Goal: Check status

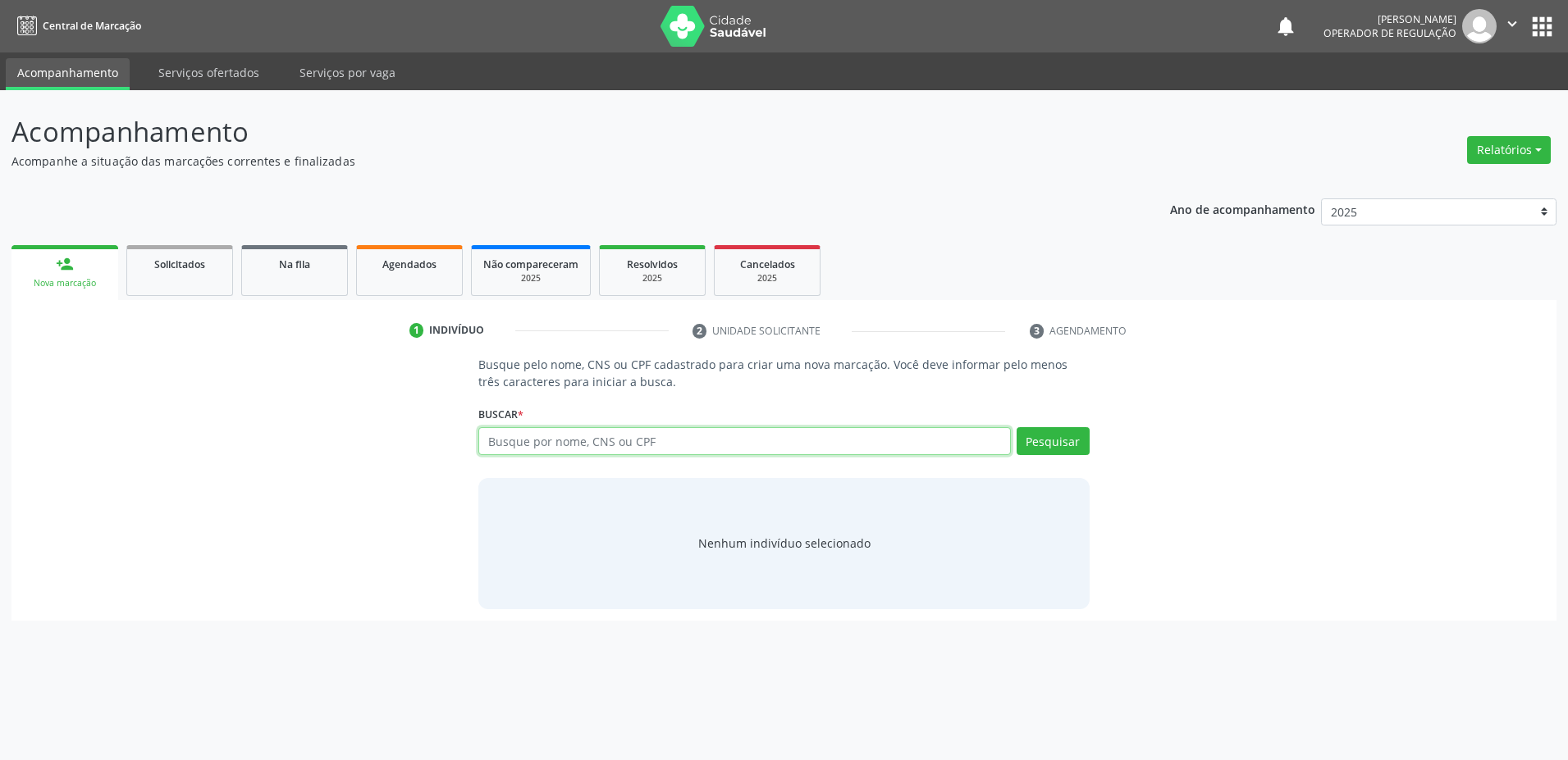
click at [688, 435] on input "text" at bounding box center [745, 441] width 532 height 28
type input "706102884524730"
click at [1057, 439] on button "Pesquisar" at bounding box center [1053, 441] width 73 height 28
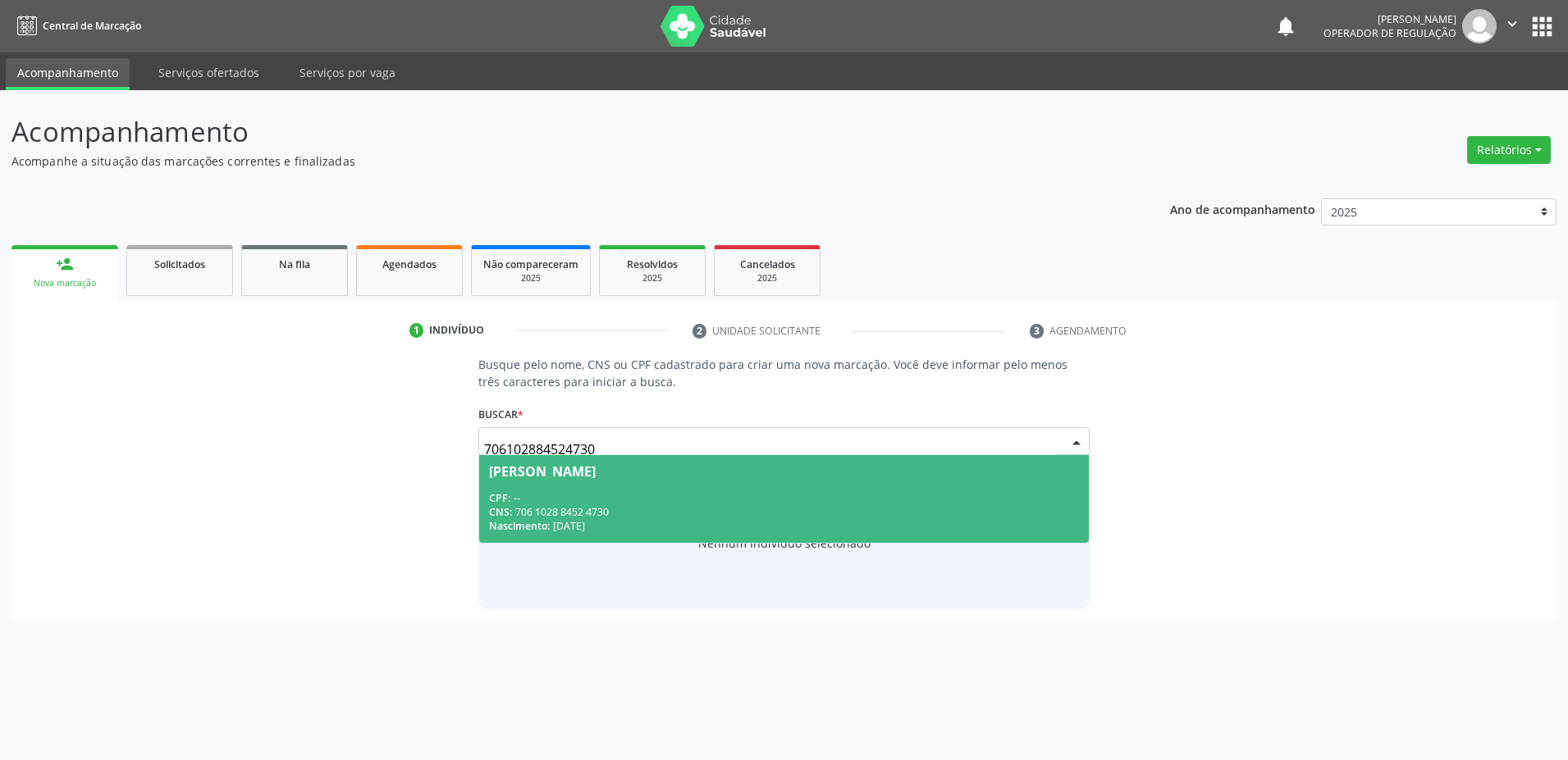
click at [596, 474] on div "[PERSON_NAME]" at bounding box center [542, 471] width 107 height 14
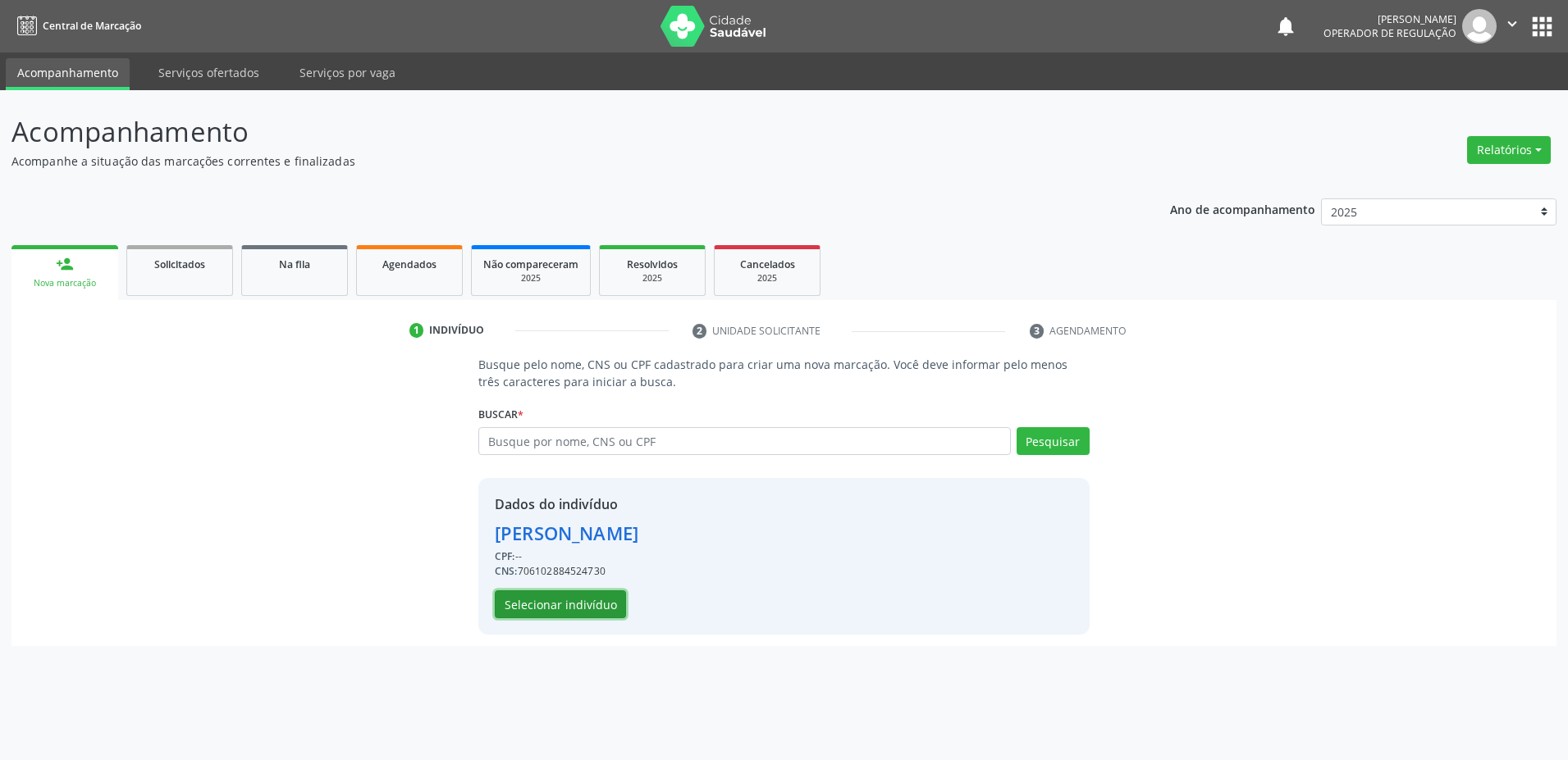
click at [558, 602] on button "Selecionar indivíduo" at bounding box center [560, 604] width 131 height 28
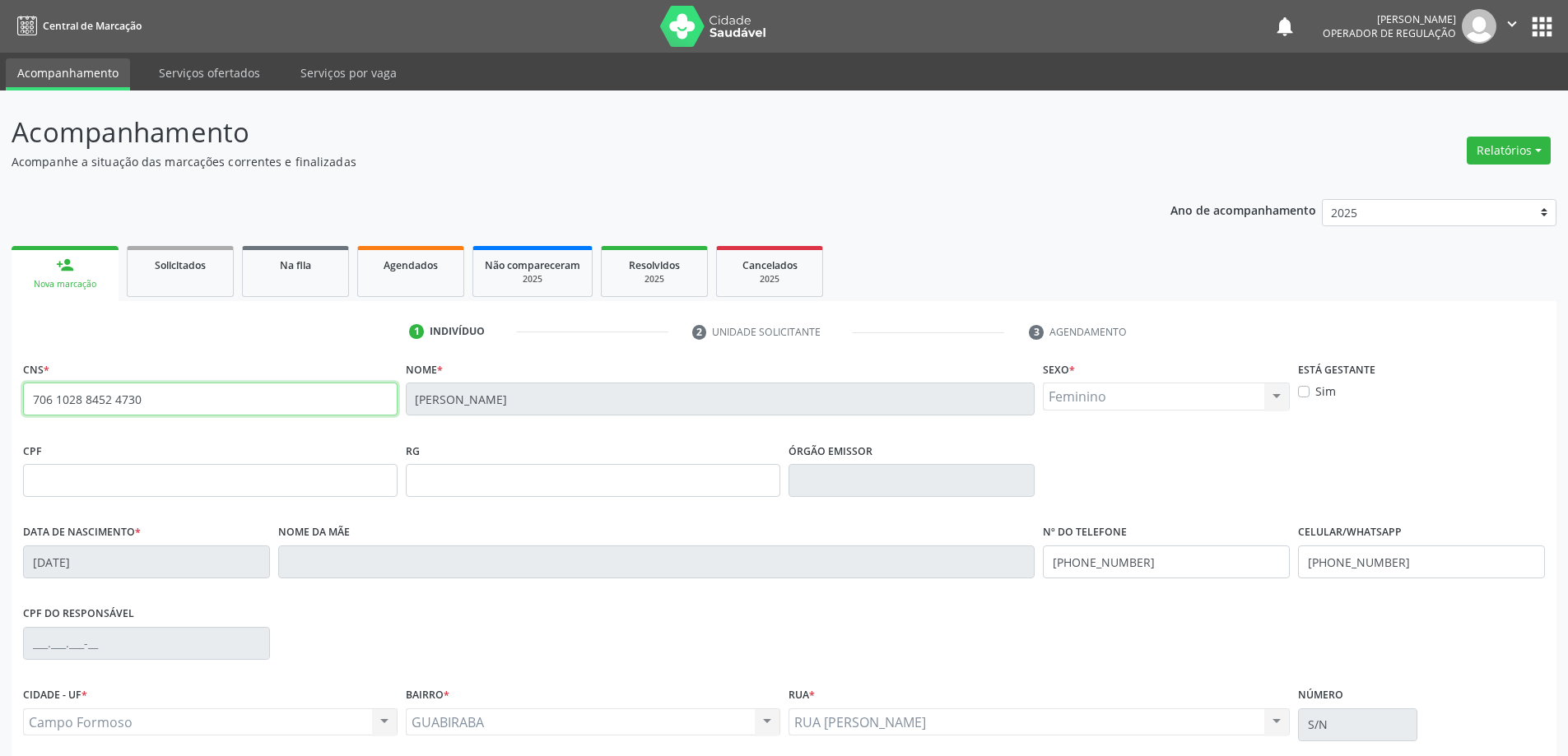
drag, startPoint x: 150, startPoint y: 398, endPoint x: 15, endPoint y: 404, distance: 135.1
click at [16, 405] on div "CNS * 706 1028 8452 4730 [GEOGRAPHIC_DATA] * [PERSON_NAME] * Feminino Masculino…" at bounding box center [784, 618] width 1545 height 524
type input "700 5069 8580 5353"
drag, startPoint x: 27, startPoint y: 397, endPoint x: 155, endPoint y: 401, distance: 128.1
click at [155, 401] on input "700 5069 8580 5353" at bounding box center [210, 399] width 374 height 33
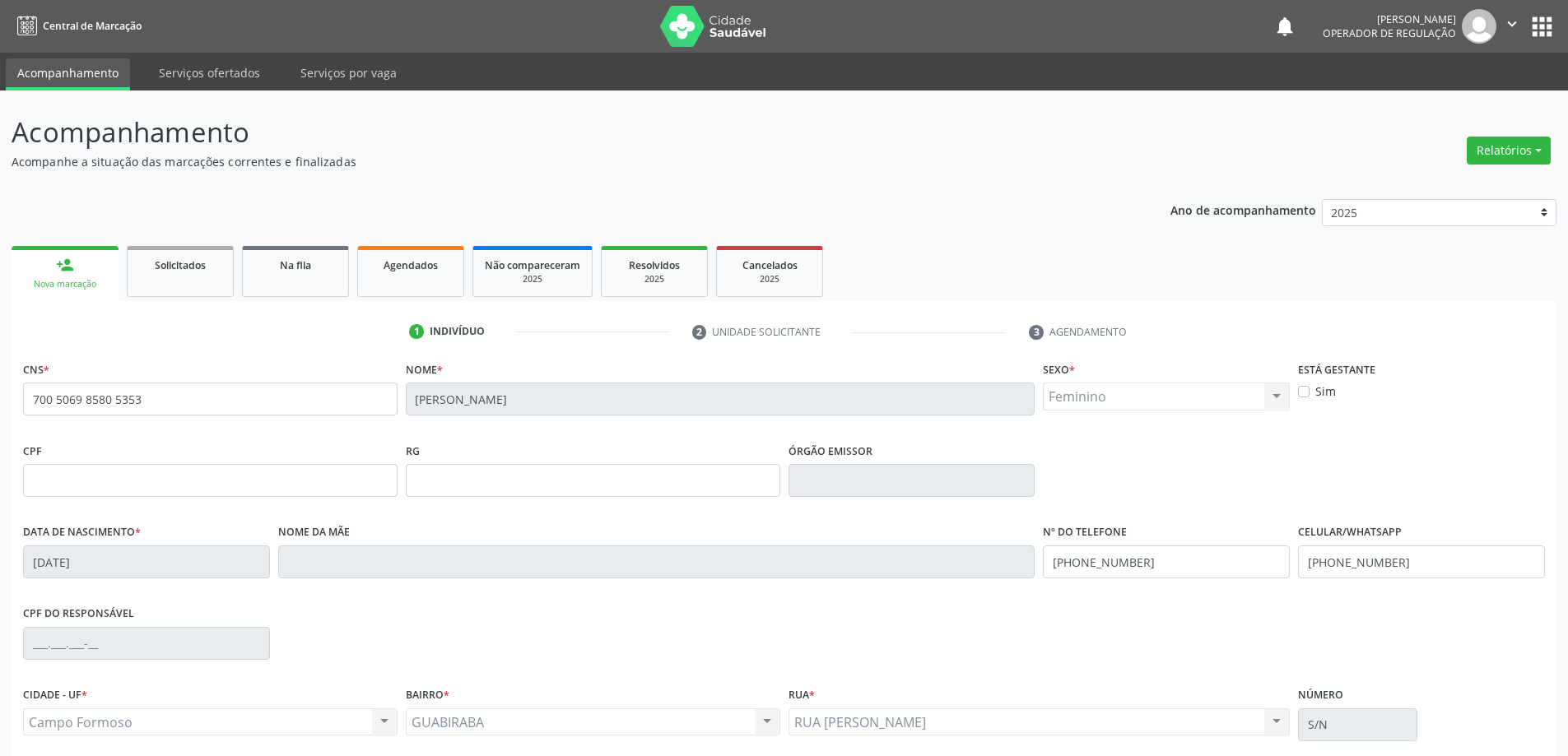
drag, startPoint x: 119, startPoint y: 515, endPoint x: 85, endPoint y: 436, distance: 86.0
click at [85, 436] on div "CNS * 700 5069 8580 5353" at bounding box center [211, 398] width 383 height 82
drag, startPoint x: 28, startPoint y: 400, endPoint x: 179, endPoint y: 399, distance: 151.0
click at [179, 399] on input "700 5069 8580 5353" at bounding box center [210, 399] width 374 height 33
click at [66, 272] on div "person_add" at bounding box center [65, 265] width 18 height 18
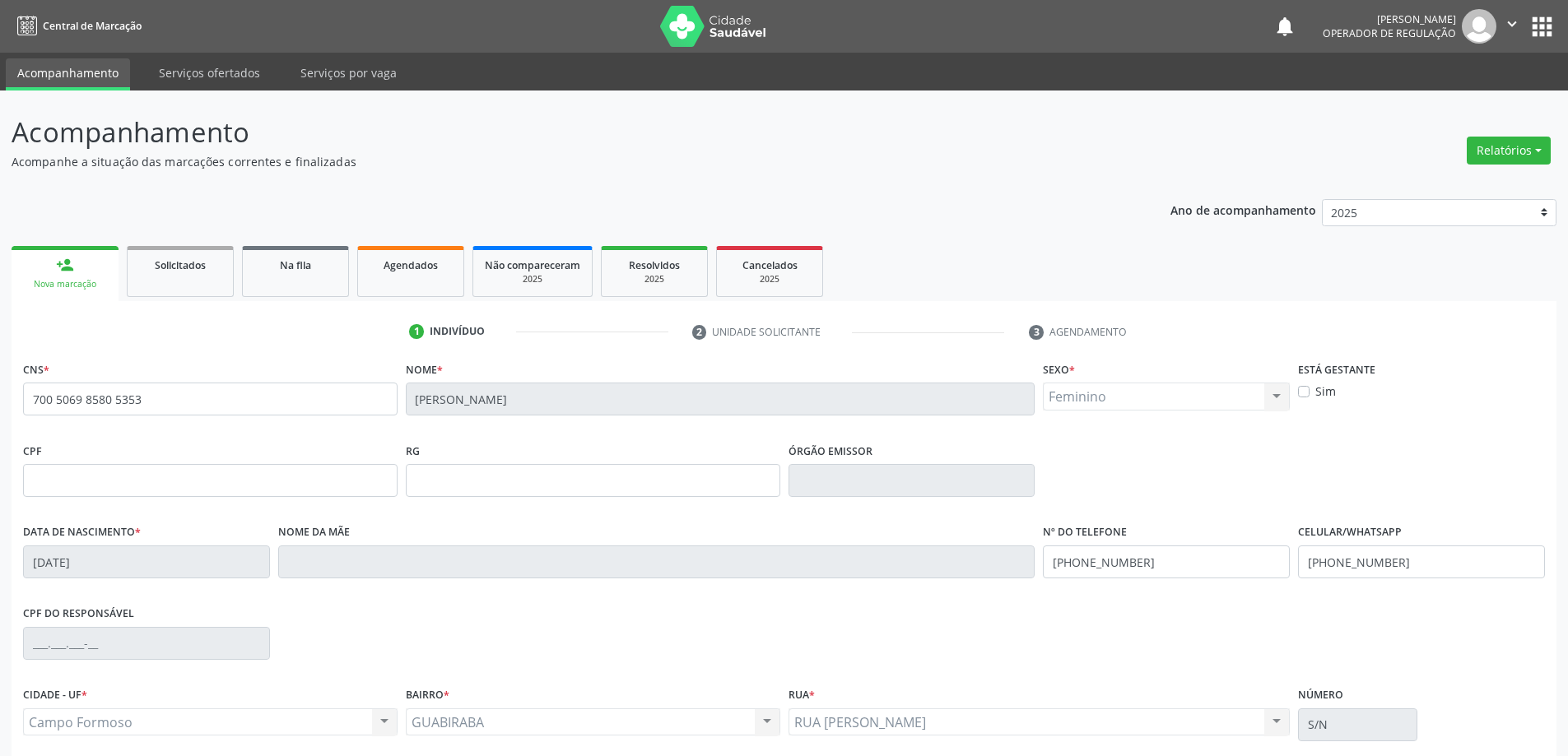
click at [66, 272] on div "person_add" at bounding box center [65, 265] width 18 height 18
click at [66, 273] on div "person_add" at bounding box center [65, 265] width 18 height 18
